Goal: Find contact information: Find contact information

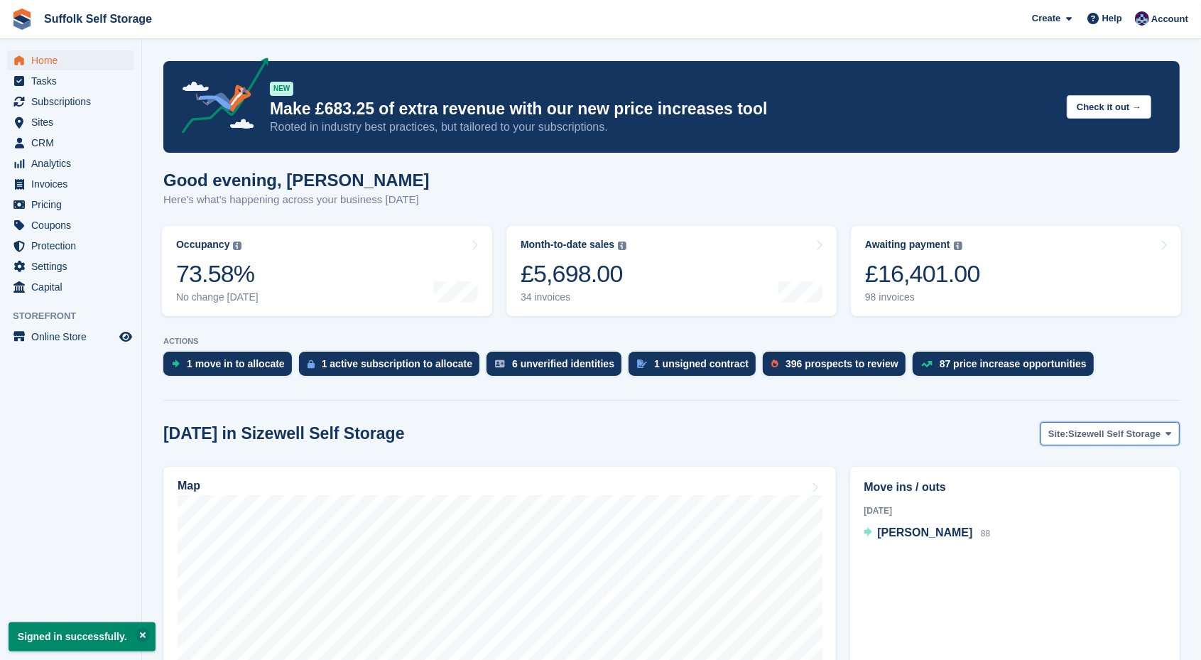
click at [1131, 433] on span "Sizewell Self Storage" at bounding box center [1115, 434] width 92 height 14
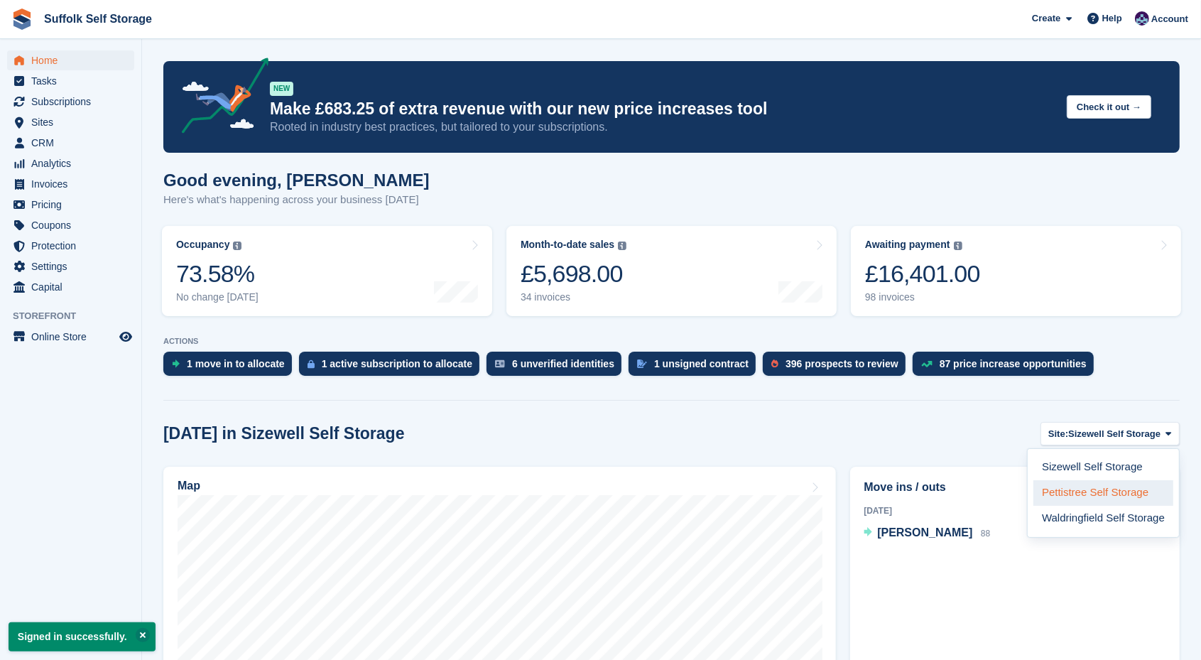
click at [1091, 497] on link "Pettistree Self Storage" at bounding box center [1104, 493] width 140 height 26
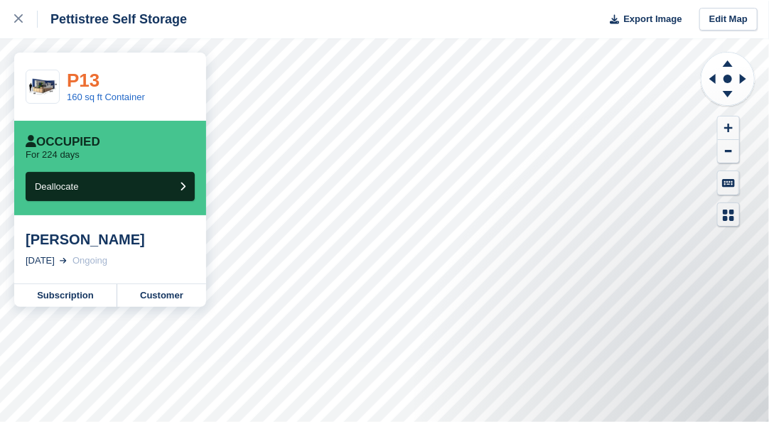
click at [90, 85] on link "P13" at bounding box center [83, 80] width 33 height 21
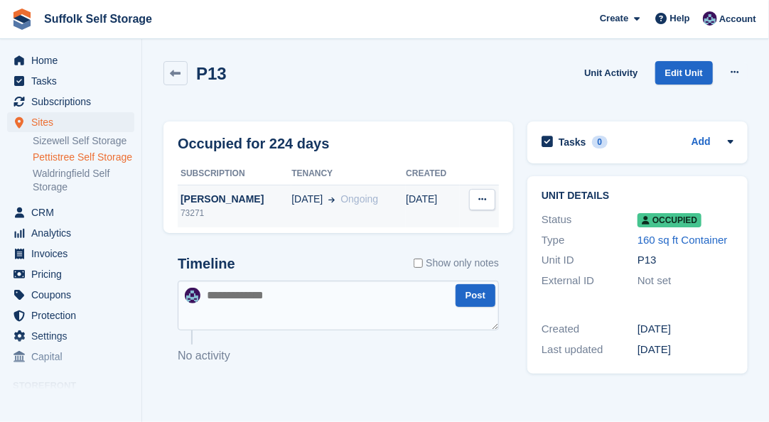
click at [485, 196] on icon at bounding box center [482, 199] width 8 height 9
click at [247, 204] on div "Paul Tilcock" at bounding box center [235, 199] width 114 height 15
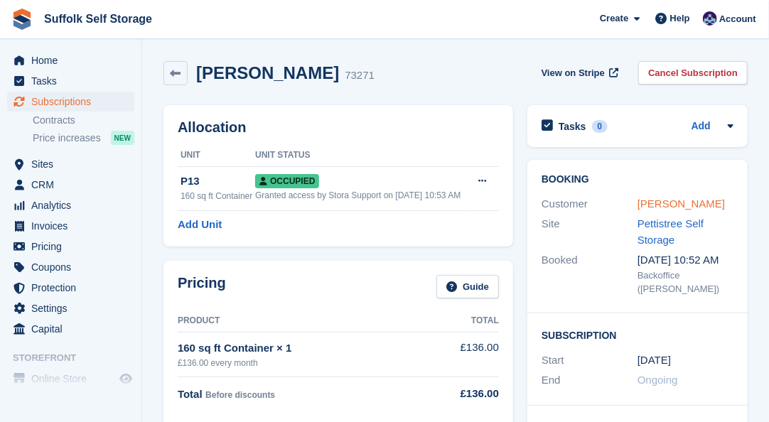
click at [656, 205] on link "Paul Tilcock" at bounding box center [680, 204] width 87 height 12
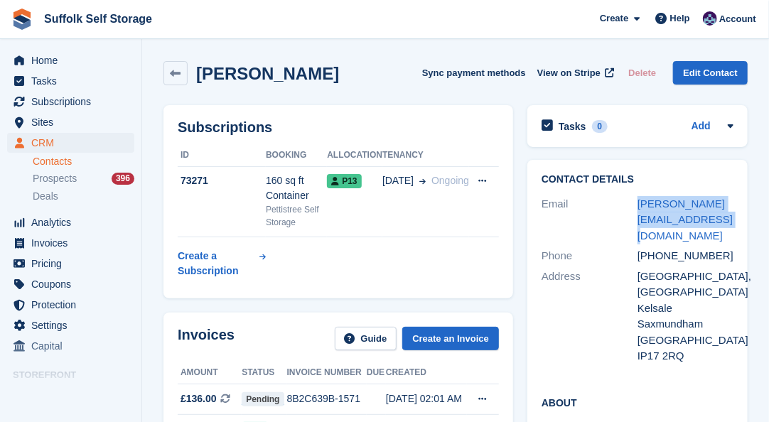
drag, startPoint x: 708, startPoint y: 221, endPoint x: 634, endPoint y: 214, distance: 73.5
click at [634, 214] on div "Email paul.tillcock@btopenworld.com" at bounding box center [637, 220] width 192 height 53
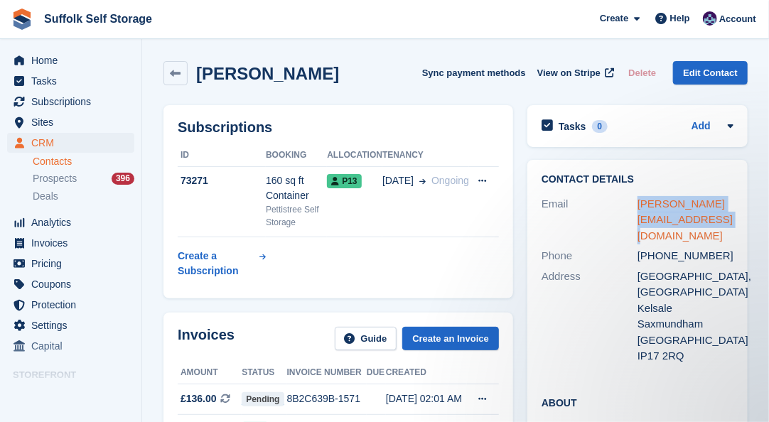
copy div "paul.tillcock@btopenworld.com"
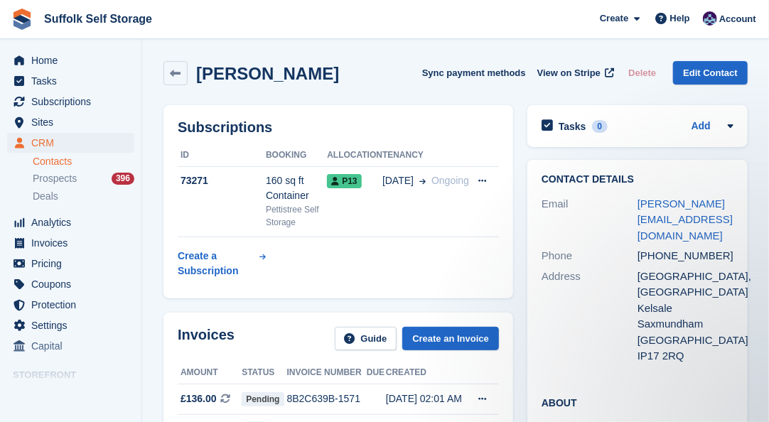
click at [409, 82] on div "Paul Tilcock Sync payment methods View on Stripe Delete Edit Contact" at bounding box center [455, 73] width 584 height 24
